Goal: Information Seeking & Learning: Find specific page/section

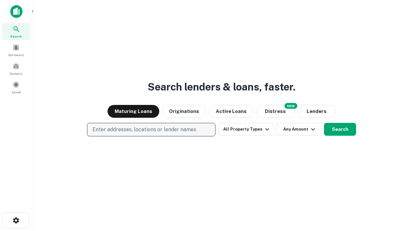
click at [151, 130] on p "Enter addresses, locations or lender names" at bounding box center [144, 130] width 104 height 8
type input "**********"
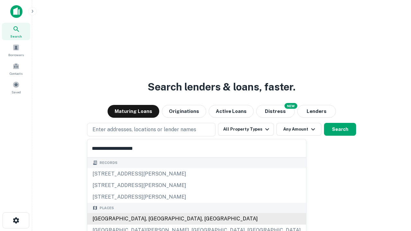
click at [153, 219] on div "[GEOGRAPHIC_DATA], [GEOGRAPHIC_DATA], [GEOGRAPHIC_DATA]" at bounding box center [196, 219] width 218 height 12
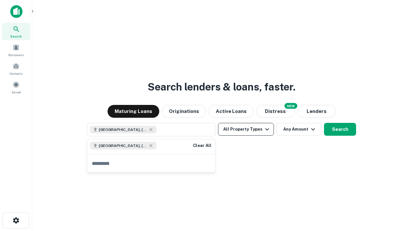
click at [246, 129] on button "All Property Types" at bounding box center [246, 129] width 56 height 13
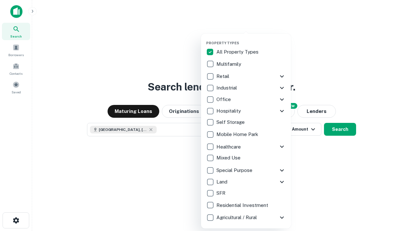
click at [251, 39] on button "button" at bounding box center [251, 39] width 90 height 0
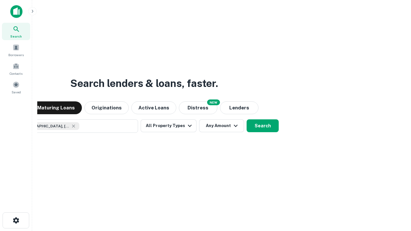
scroll to position [10, 0]
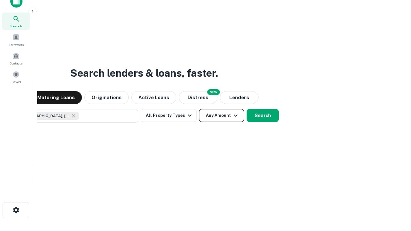
click at [199, 109] on button "Any Amount" at bounding box center [221, 115] width 45 height 13
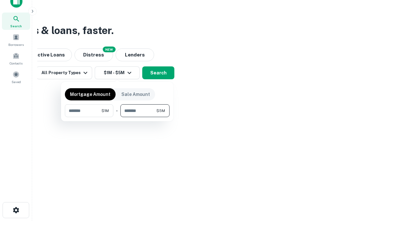
type input "*******"
click at [117, 117] on button "button" at bounding box center [117, 117] width 105 height 0
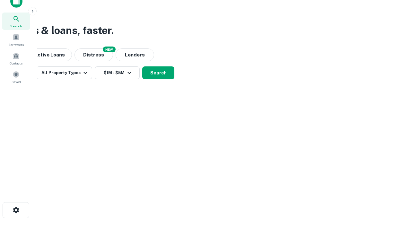
scroll to position [10, 0]
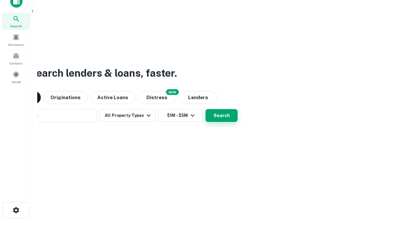
click at [205, 109] on button "Search" at bounding box center [221, 115] width 32 height 13
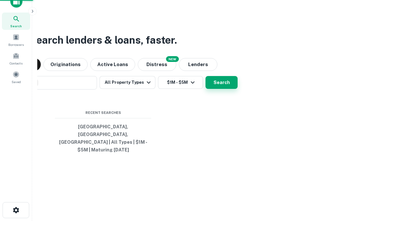
scroll to position [21, 182]
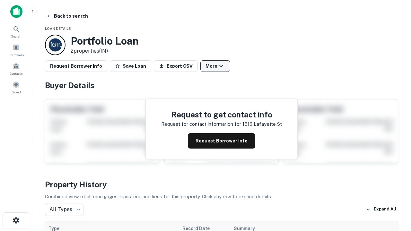
click at [215, 66] on button "More" at bounding box center [215, 66] width 30 height 12
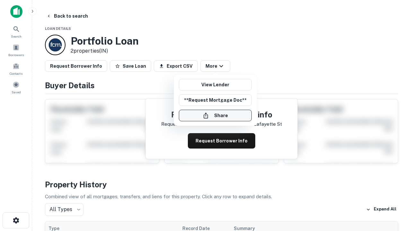
click at [215, 115] on button "Share" at bounding box center [215, 116] width 73 height 12
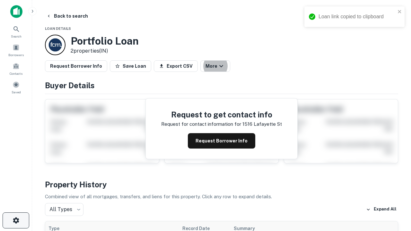
click at [16, 220] on icon "button" at bounding box center [16, 220] width 8 height 8
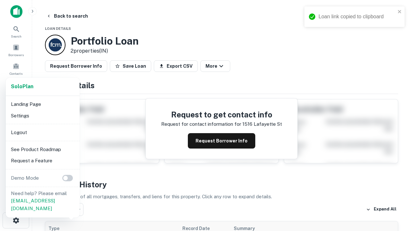
click at [42, 132] on li "Logout" at bounding box center [42, 133] width 69 height 12
